Goal: Transaction & Acquisition: Book appointment/travel/reservation

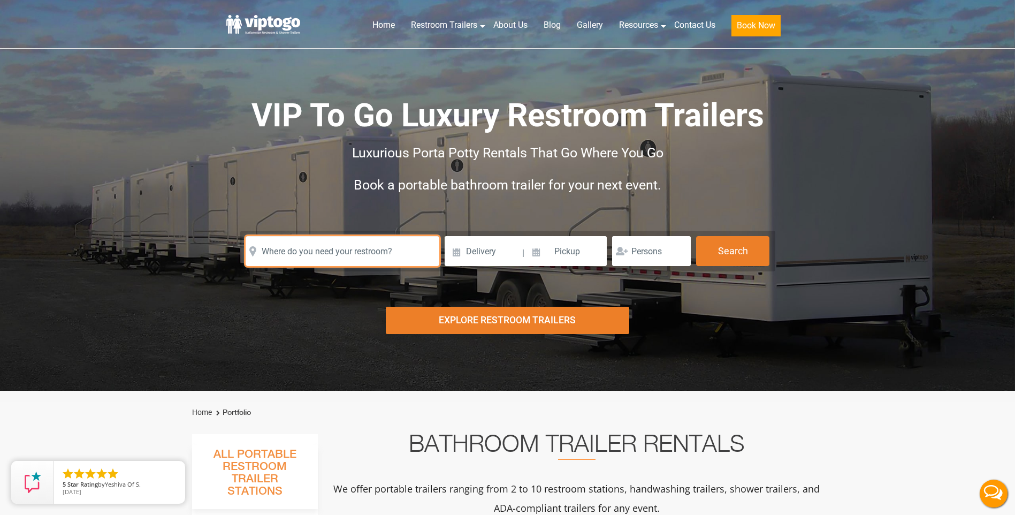
click at [351, 239] on input "text" at bounding box center [343, 251] width 194 height 30
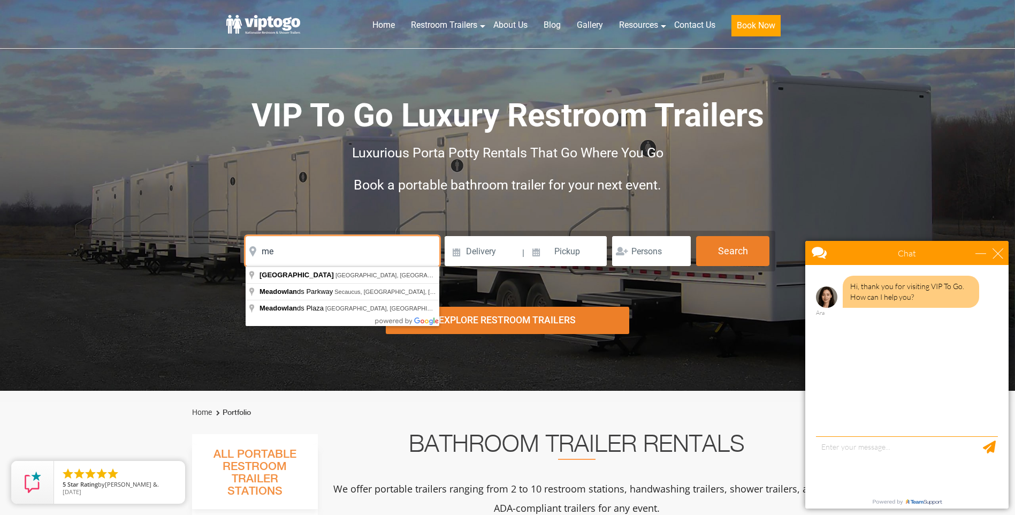
type input "m"
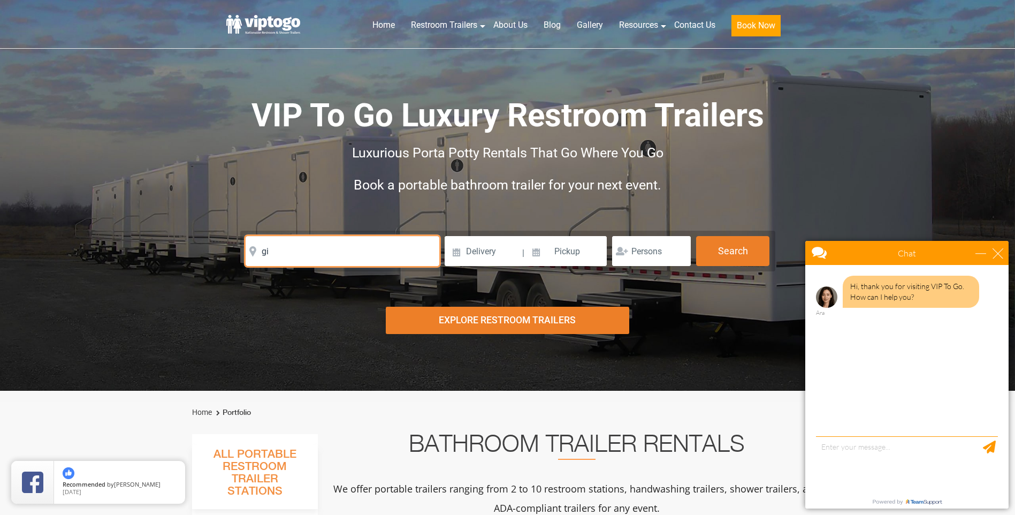
type input "g"
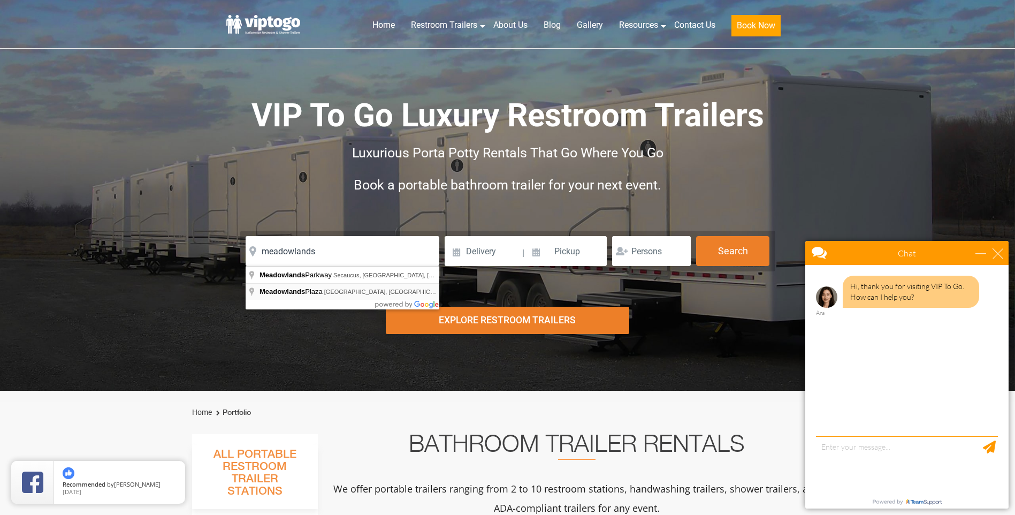
type input "Meadowlands Plaza, East Rutherford, NJ, USA"
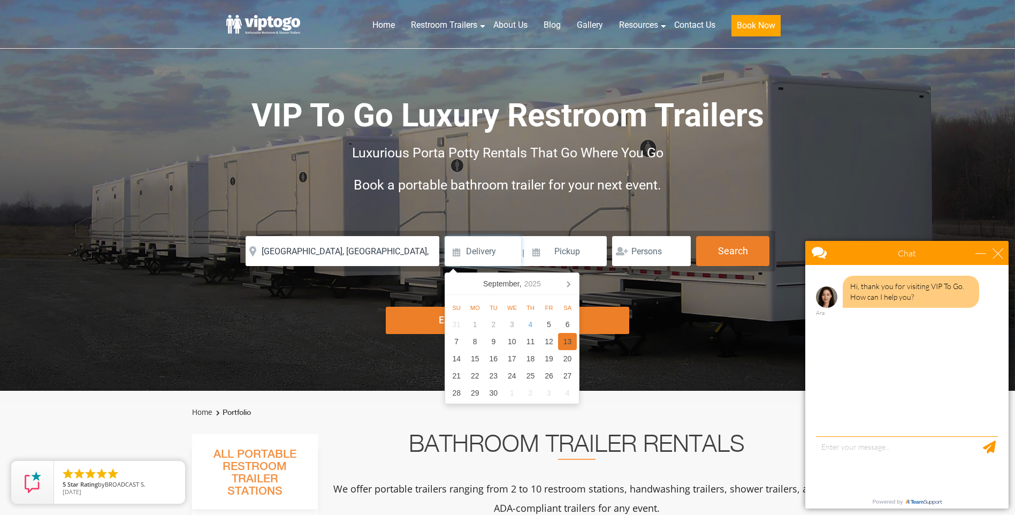
click at [566, 341] on div "13" at bounding box center [567, 341] width 19 height 17
type input "09/13/2025"
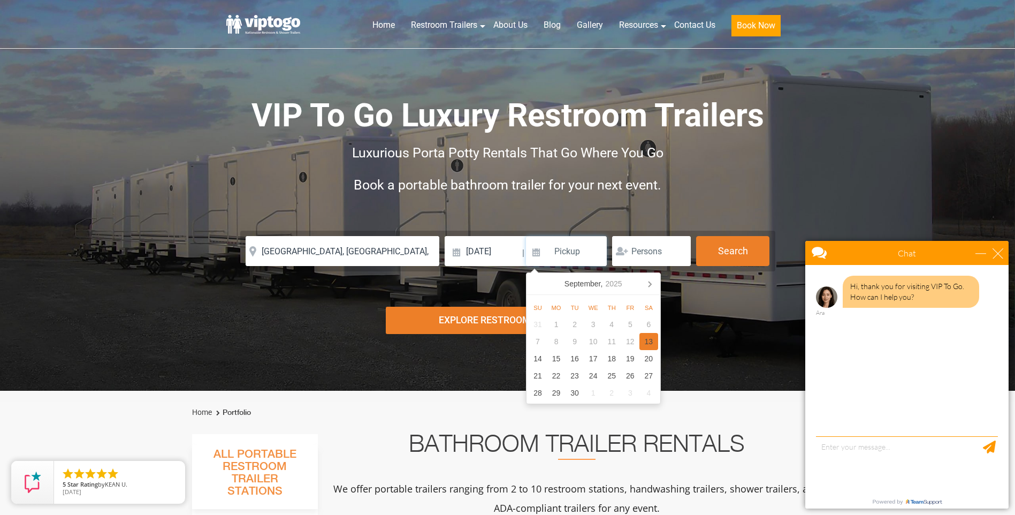
click at [646, 341] on div "13" at bounding box center [649, 341] width 19 height 17
type input "09/13/2025"
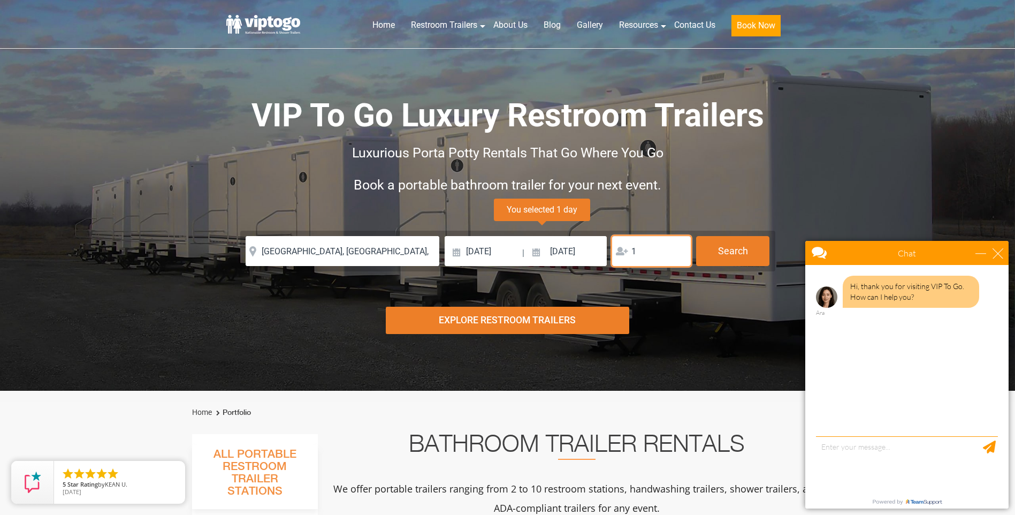
click at [679, 249] on input "1" at bounding box center [651, 251] width 79 height 30
click at [680, 250] on input "2" at bounding box center [651, 251] width 79 height 30
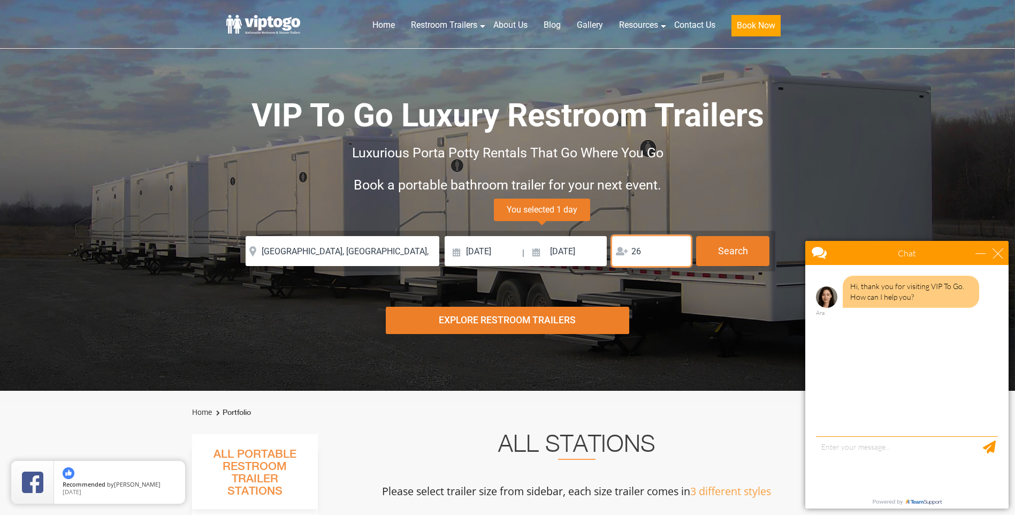
click at [680, 250] on input "26" at bounding box center [651, 251] width 79 height 30
click at [680, 250] on input "27" at bounding box center [651, 251] width 79 height 30
click at [680, 250] on input "28" at bounding box center [651, 251] width 79 height 30
click at [680, 250] on input "29" at bounding box center [651, 251] width 79 height 30
type input "30"
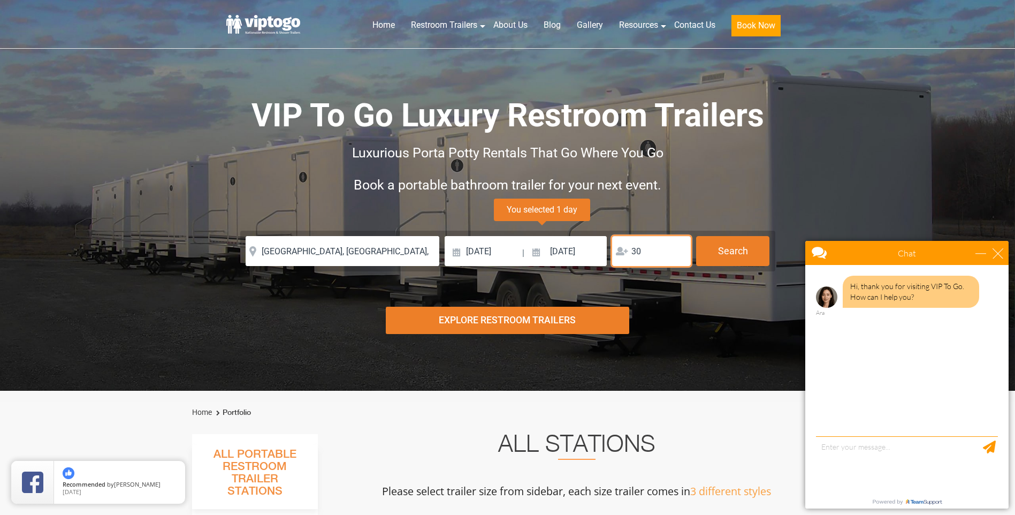
click at [680, 250] on input "30" at bounding box center [651, 251] width 79 height 30
click at [495, 323] on div "Explore Restroom Trailers" at bounding box center [508, 320] width 244 height 27
click at [530, 320] on div "Explore Restroom Trailers" at bounding box center [508, 320] width 244 height 27
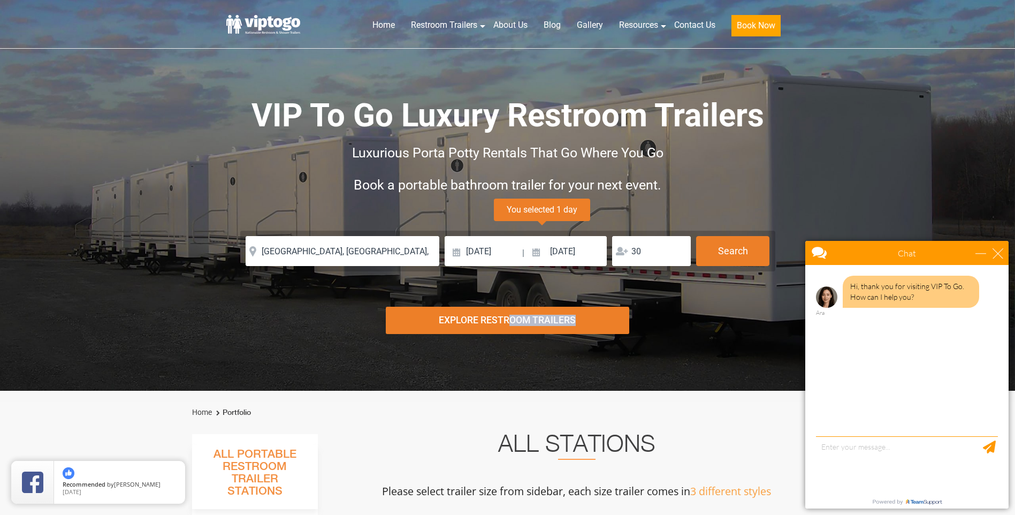
click at [530, 320] on div "Explore Restroom Trailers" at bounding box center [508, 320] width 244 height 27
drag, startPoint x: 530, startPoint y: 320, endPoint x: 579, endPoint y: 321, distance: 48.2
click at [579, 321] on div "Explore Restroom Trailers" at bounding box center [508, 320] width 244 height 27
click at [542, 256] on input "09/13/2025" at bounding box center [566, 251] width 81 height 30
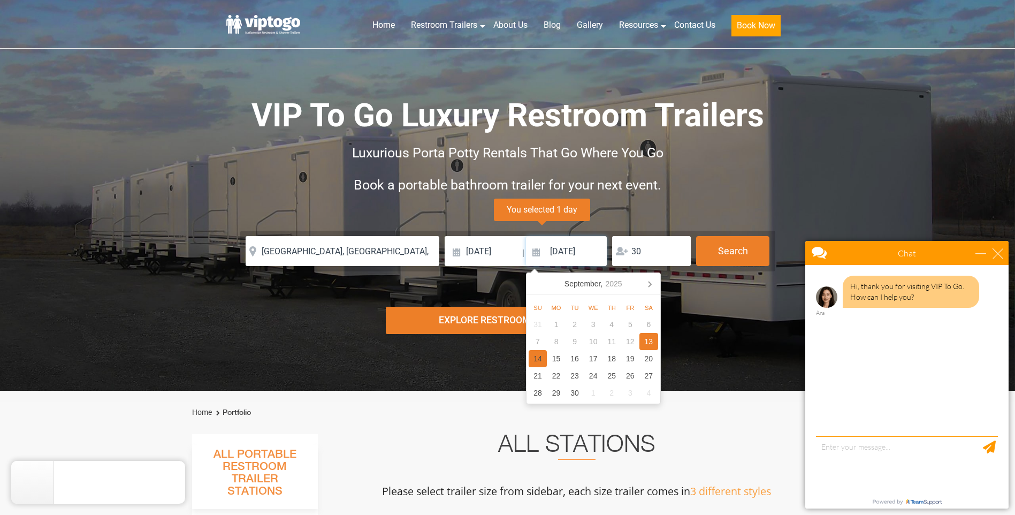
click at [538, 358] on div "14" at bounding box center [538, 358] width 19 height 17
type input "09/14/2025"
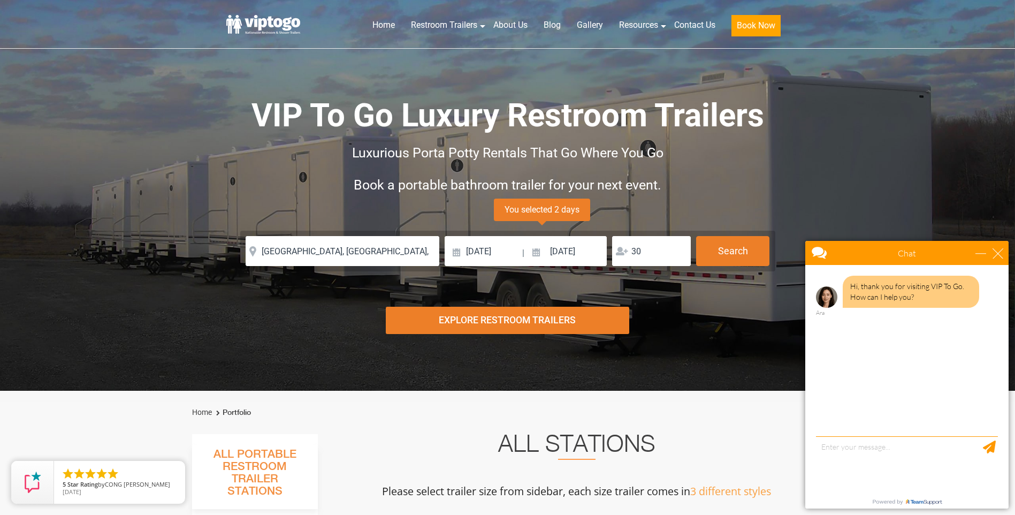
click at [480, 322] on div "Explore Restroom Trailers" at bounding box center [508, 320] width 244 height 27
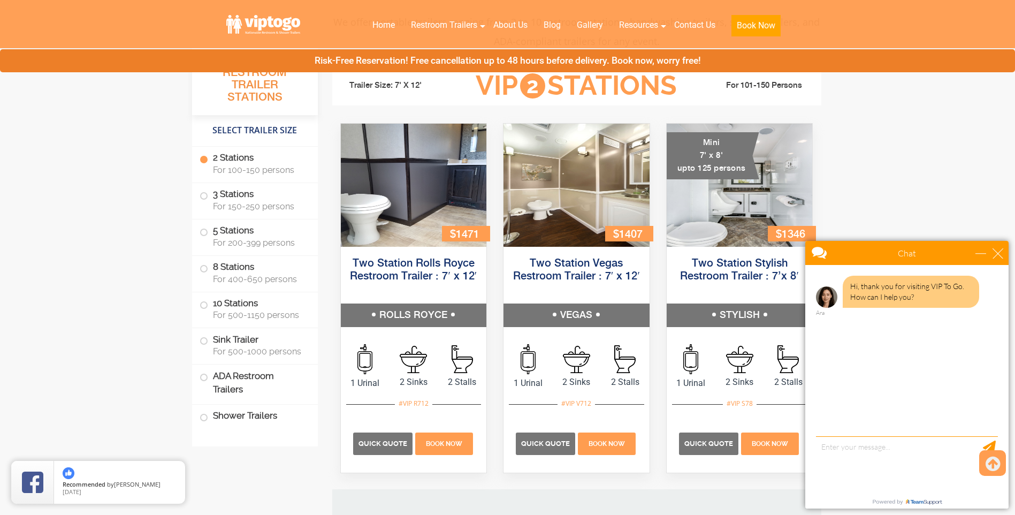
scroll to position [482, 0]
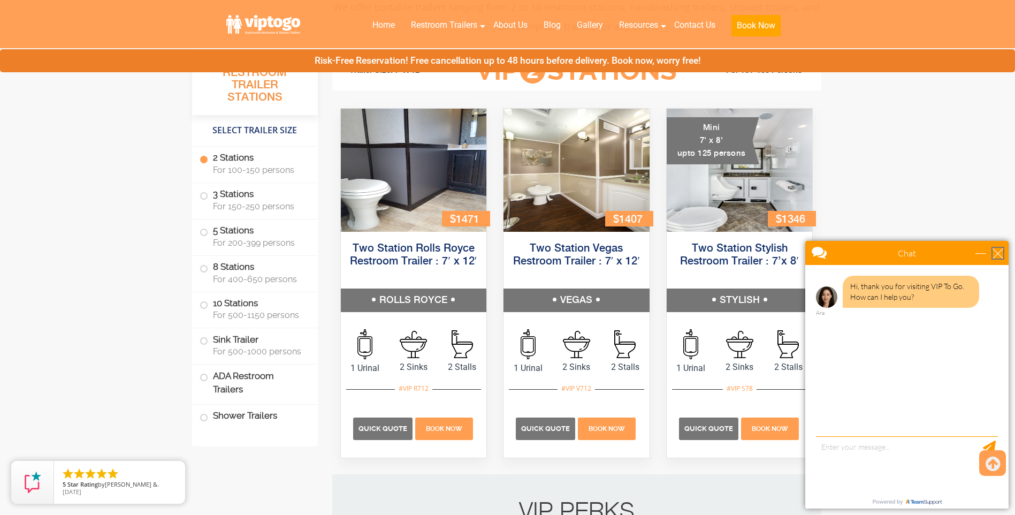
click at [1001, 249] on div "close" at bounding box center [998, 253] width 11 height 11
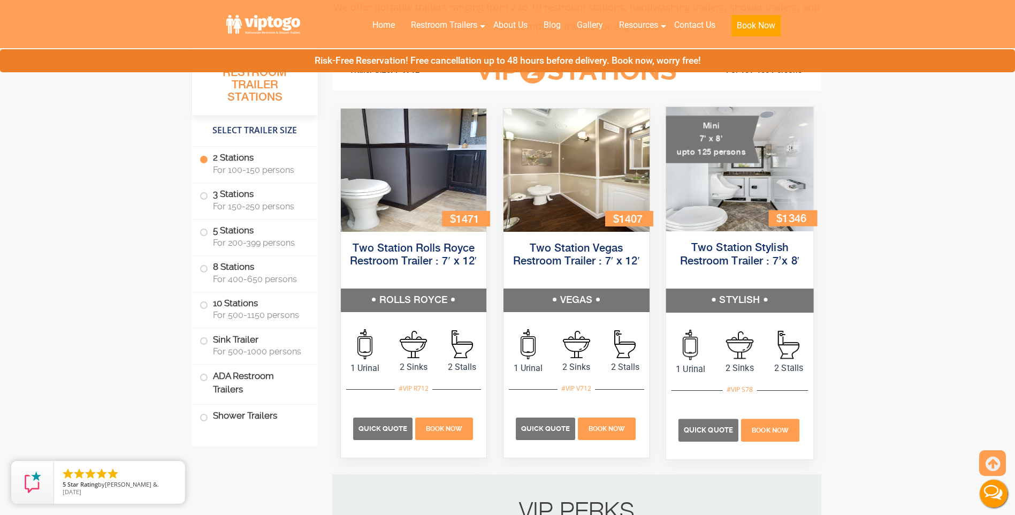
scroll to position [428, 0]
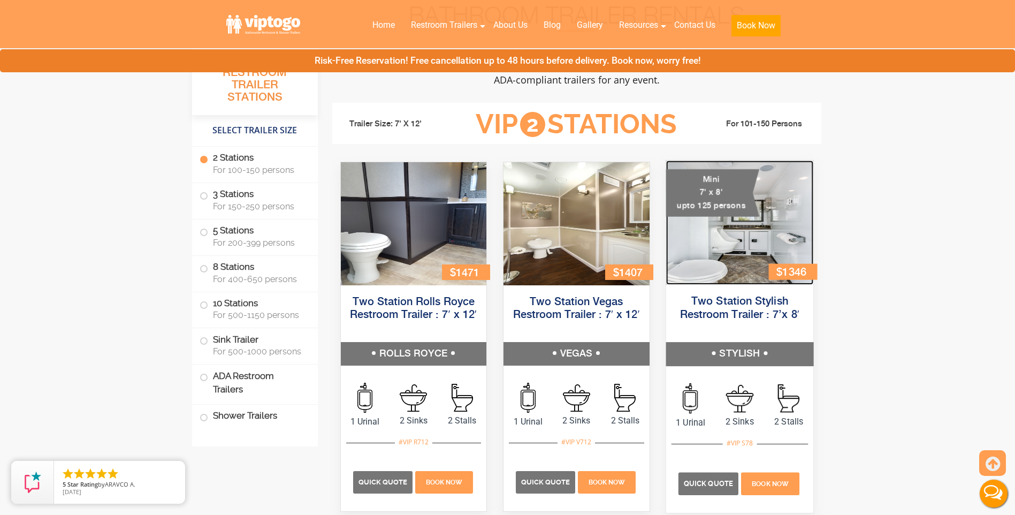
click at [766, 238] on img at bounding box center [739, 223] width 147 height 124
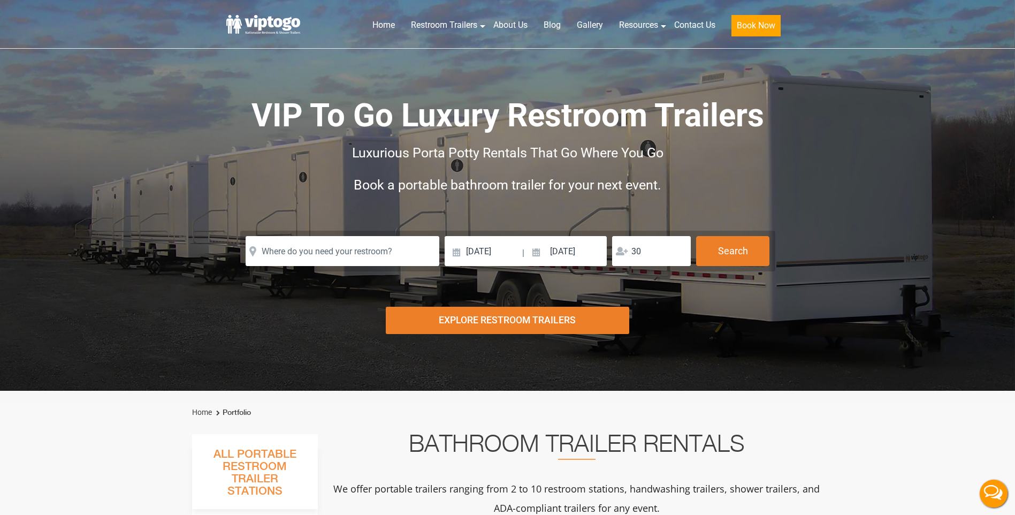
click at [545, 317] on div "Explore Restroom Trailers" at bounding box center [508, 320] width 244 height 27
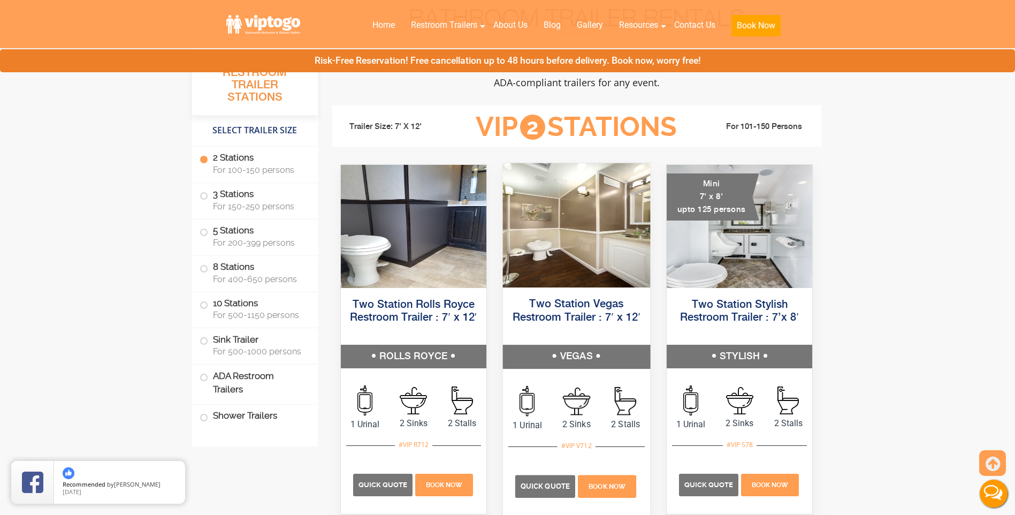
scroll to position [444, 0]
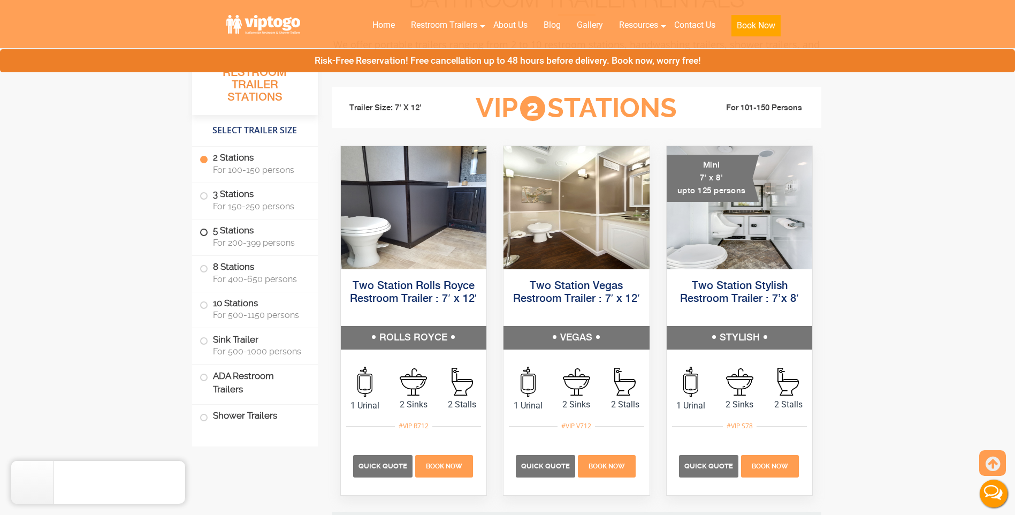
click at [203, 232] on span at bounding box center [204, 232] width 4 height 4
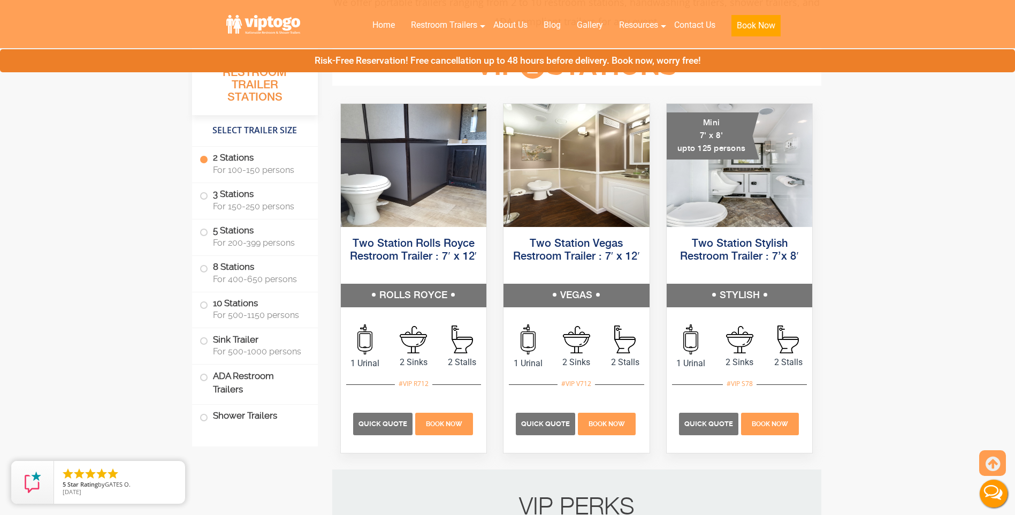
scroll to position [496, 0]
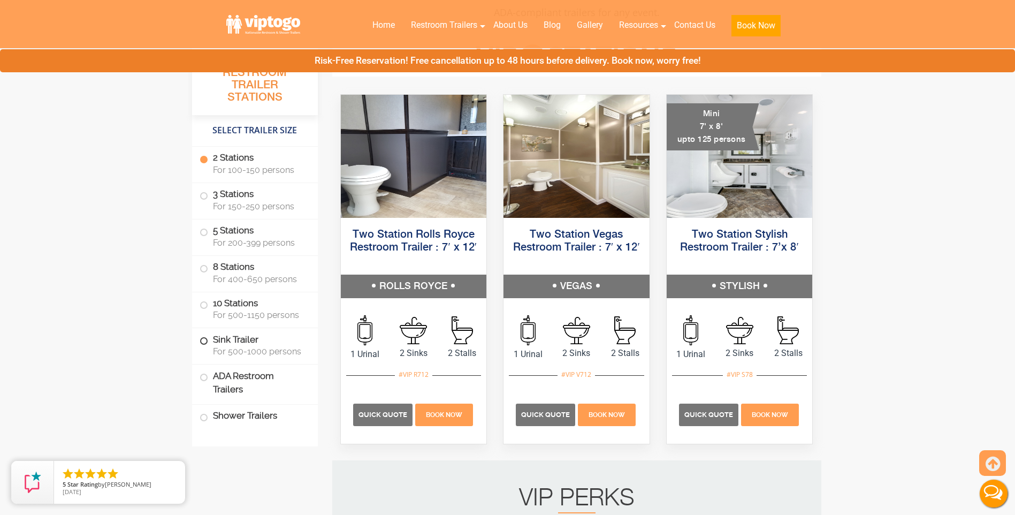
click at [206, 340] on span at bounding box center [204, 341] width 4 height 4
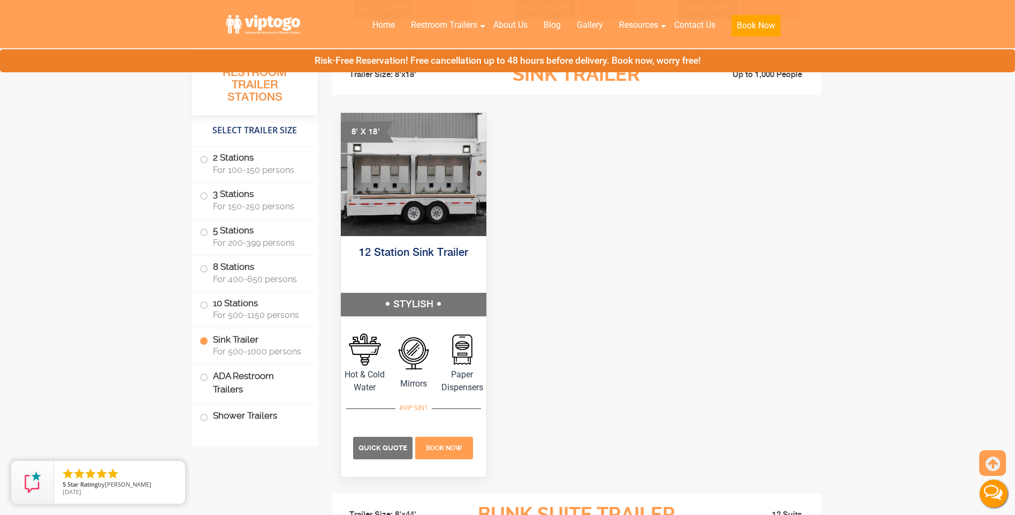
scroll to position [2895, 0]
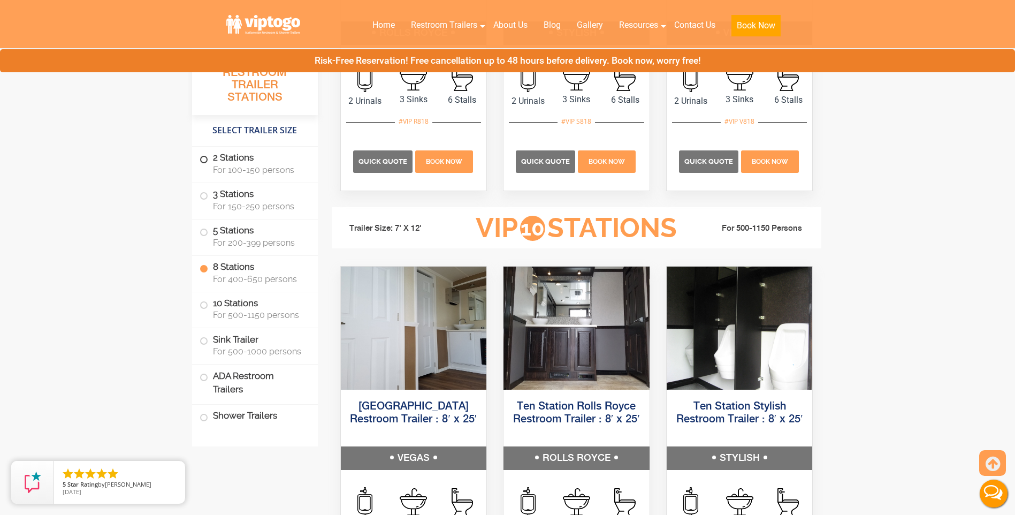
click at [209, 159] on label "2 Stations For 100-150 persons" at bounding box center [255, 163] width 111 height 33
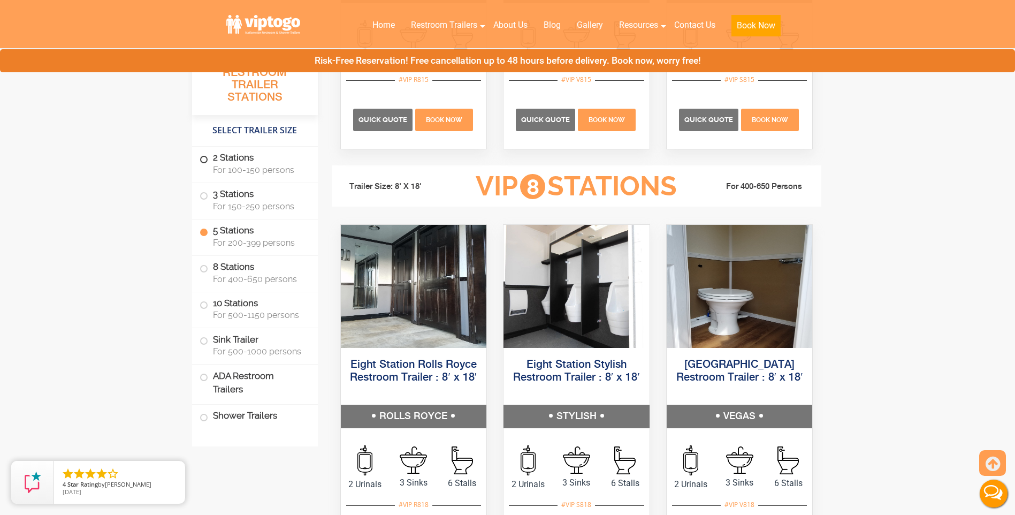
click at [202, 162] on span at bounding box center [204, 159] width 4 height 4
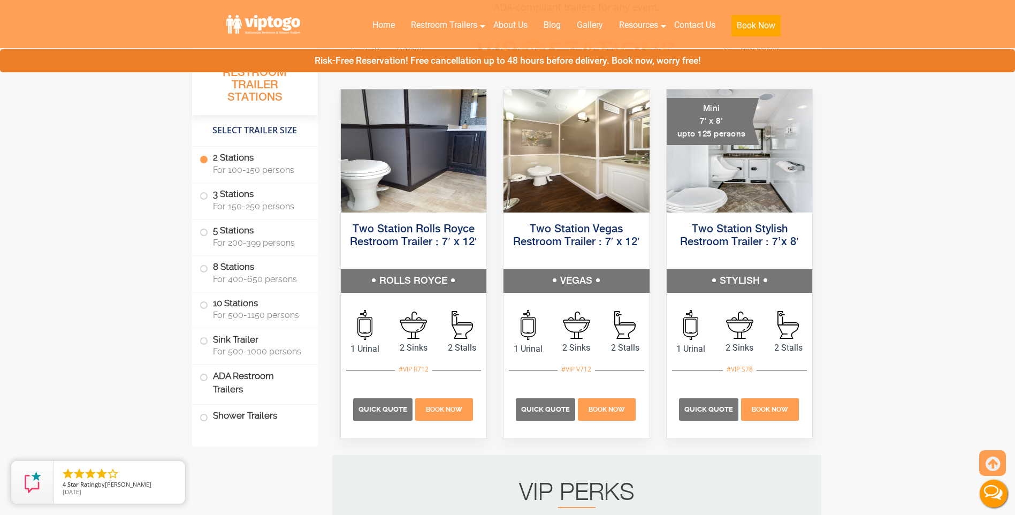
scroll to position [488, 0]
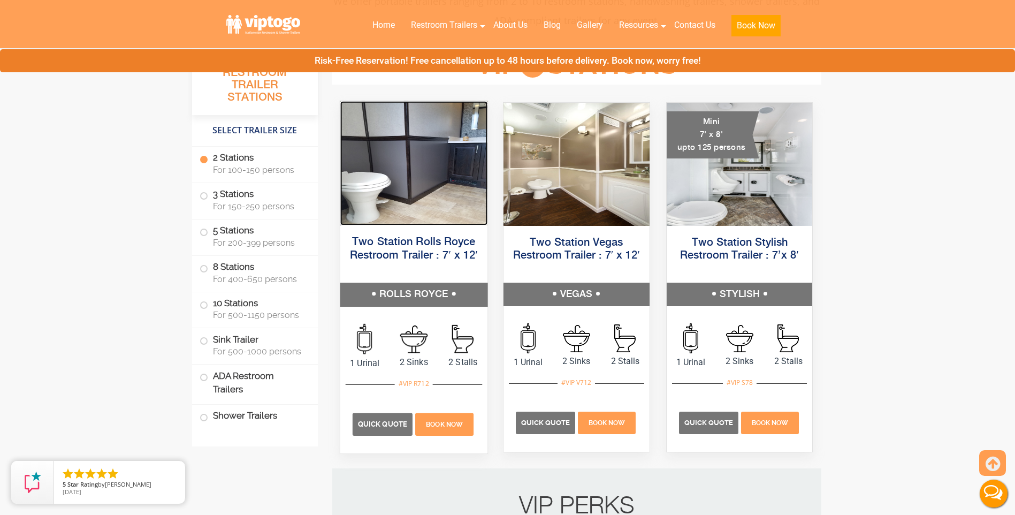
click at [428, 195] on img at bounding box center [413, 163] width 147 height 124
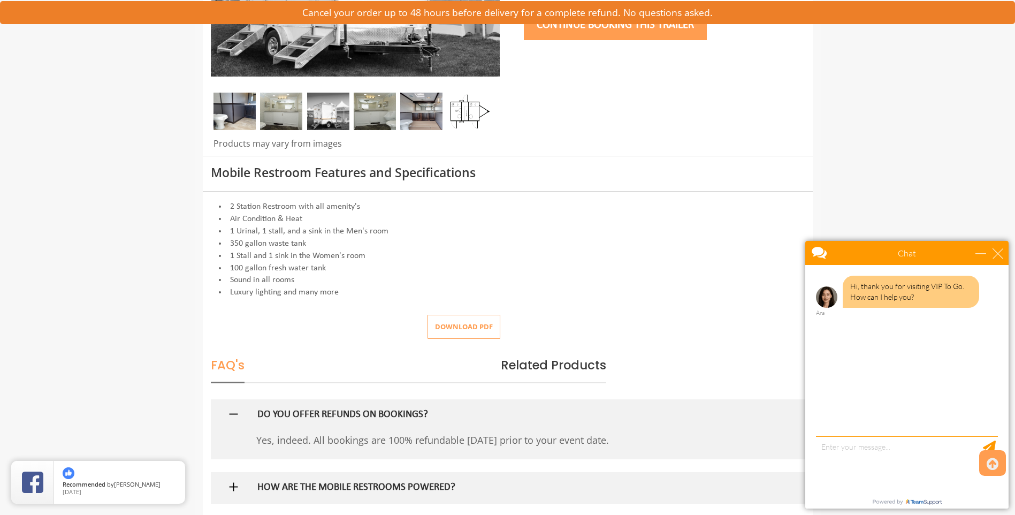
scroll to position [321, 0]
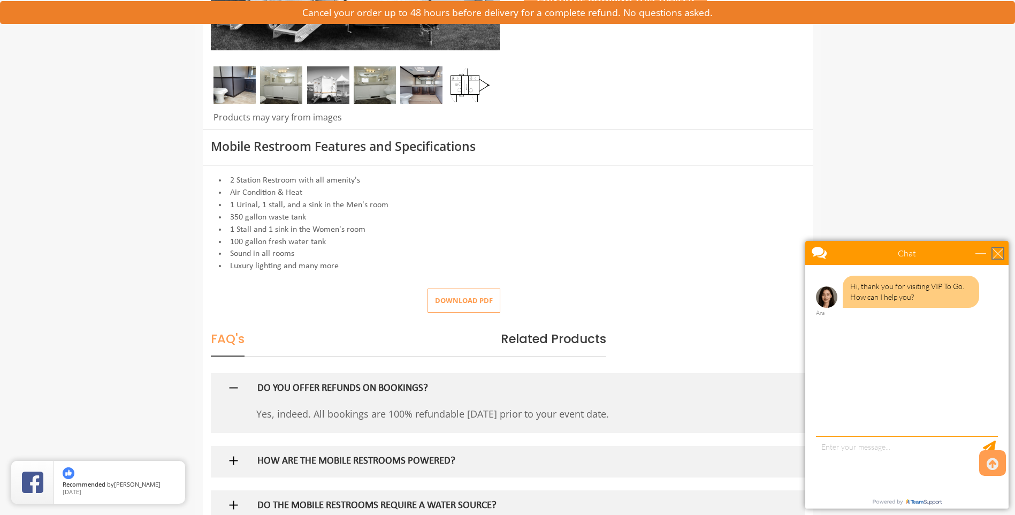
click at [1003, 251] on div "close" at bounding box center [998, 253] width 11 height 11
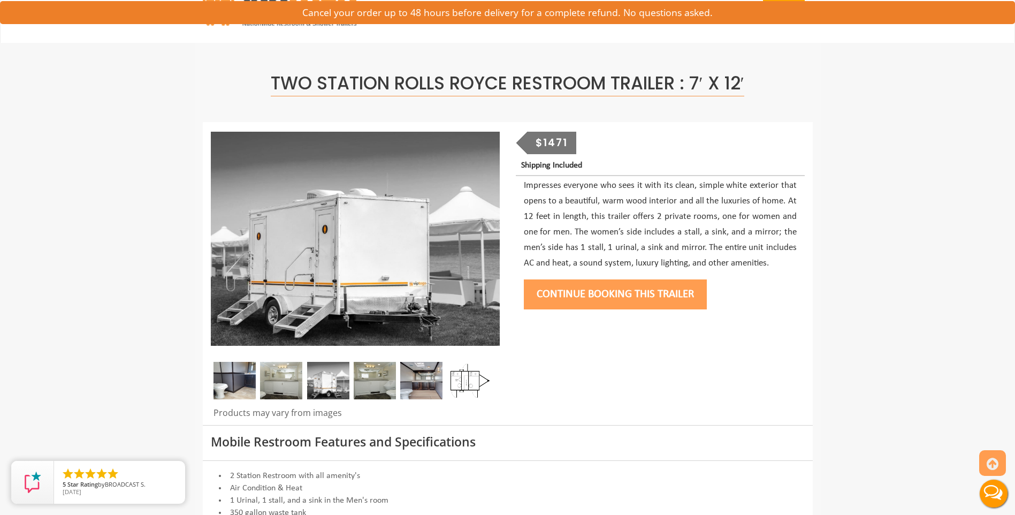
scroll to position [0, 0]
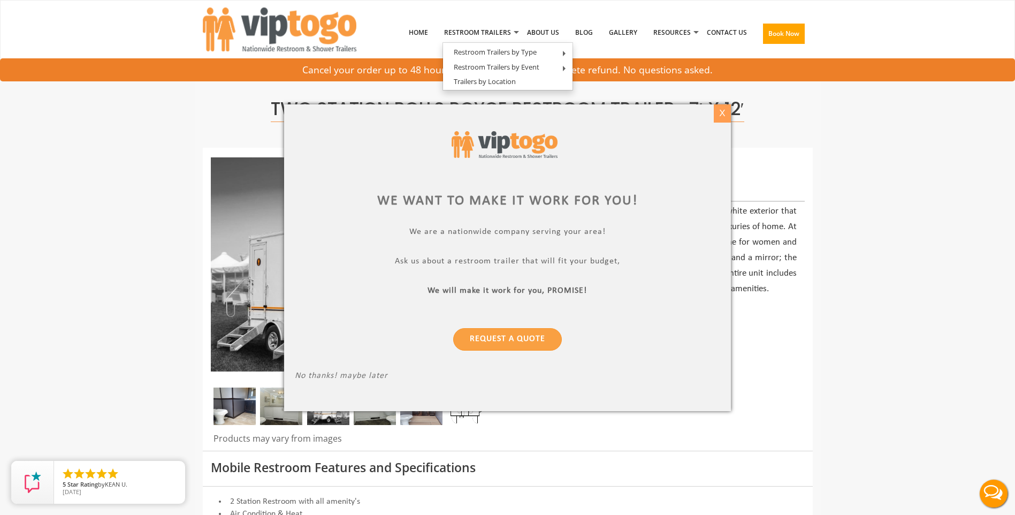
click at [723, 112] on div "X" at bounding box center [723, 113] width 17 height 18
click at [722, 114] on div "X" at bounding box center [723, 113] width 17 height 18
click at [723, 114] on div "X" at bounding box center [723, 113] width 17 height 18
